Goal: Task Accomplishment & Management: Manage account settings

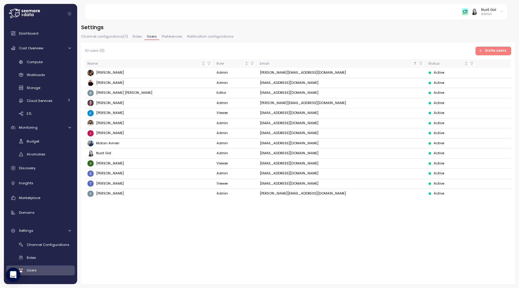
click at [498, 11] on div "Nurit Gal Admin" at bounding box center [482, 11] width 41 height 9
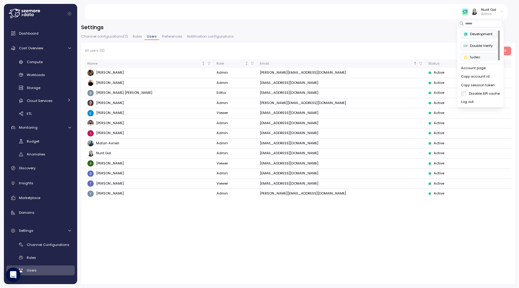
click at [491, 11] on div "Nurit Gal" at bounding box center [488, 9] width 15 height 5
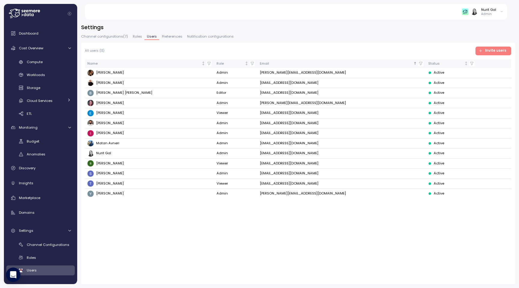
click at [492, 10] on div "Nurit Gal" at bounding box center [488, 9] width 15 height 5
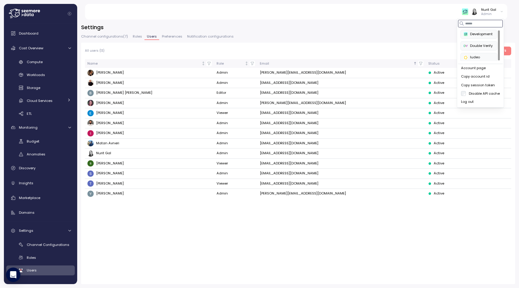
click at [474, 25] on input at bounding box center [480, 23] width 45 height 7
type input "*"
click at [476, 69] on div "Account page" at bounding box center [480, 67] width 39 height 5
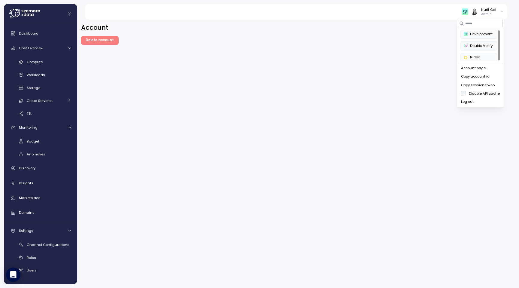
click at [349, 112] on div "Account Delete account" at bounding box center [298, 152] width 442 height 272
click at [482, 14] on p "Admin" at bounding box center [488, 14] width 15 height 4
click at [468, 68] on div "Account page" at bounding box center [480, 67] width 39 height 5
click at [470, 79] on div "Copy account id" at bounding box center [480, 76] width 39 height 5
click at [471, 88] on button "Copy session token" at bounding box center [480, 85] width 45 height 8
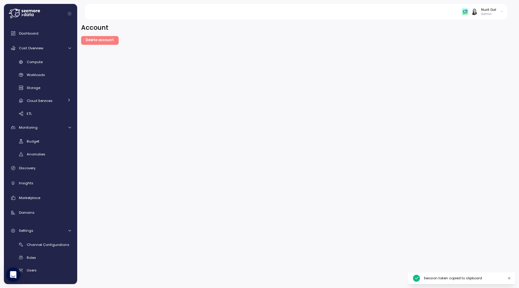
drag, startPoint x: 455, startPoint y: 84, endPoint x: 485, endPoint y: 84, distance: 29.4
click at [485, 84] on div "Account Delete account" at bounding box center [298, 152] width 442 height 272
click at [488, 14] on p "Admin" at bounding box center [488, 14] width 15 height 4
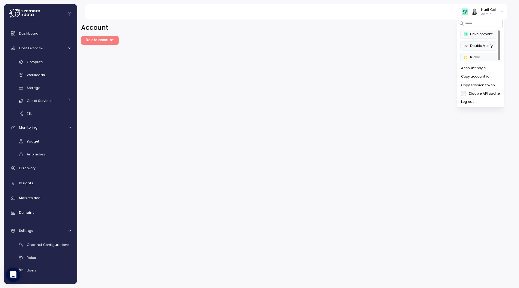
drag, startPoint x: 497, startPoint y: 86, endPoint x: 405, endPoint y: 149, distance: 111.9
click at [405, 149] on body "Nurit Gal Admin Dashboard Cost Overview Compute Workloads Storage Cloud Service…" at bounding box center [259, 144] width 519 height 288
click at [482, 47] on div "Double Verify" at bounding box center [479, 45] width 30 height 5
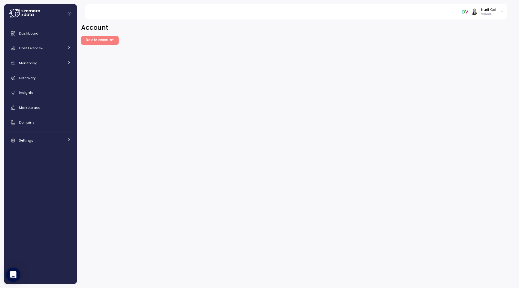
click at [490, 11] on div "Nurit Gal" at bounding box center [488, 9] width 15 height 5
